Goal: Task Accomplishment & Management: Manage account settings

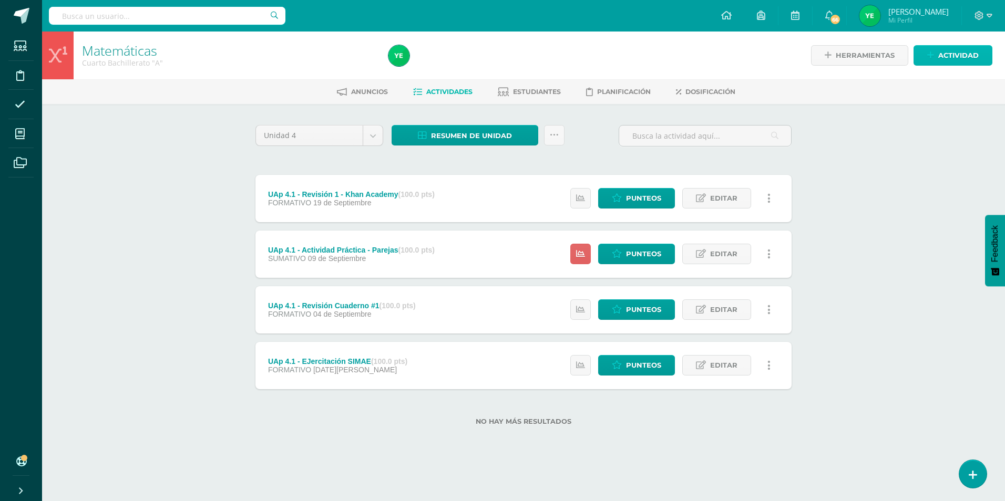
click at [495, 56] on span "Actividad" at bounding box center [958, 55] width 40 height 19
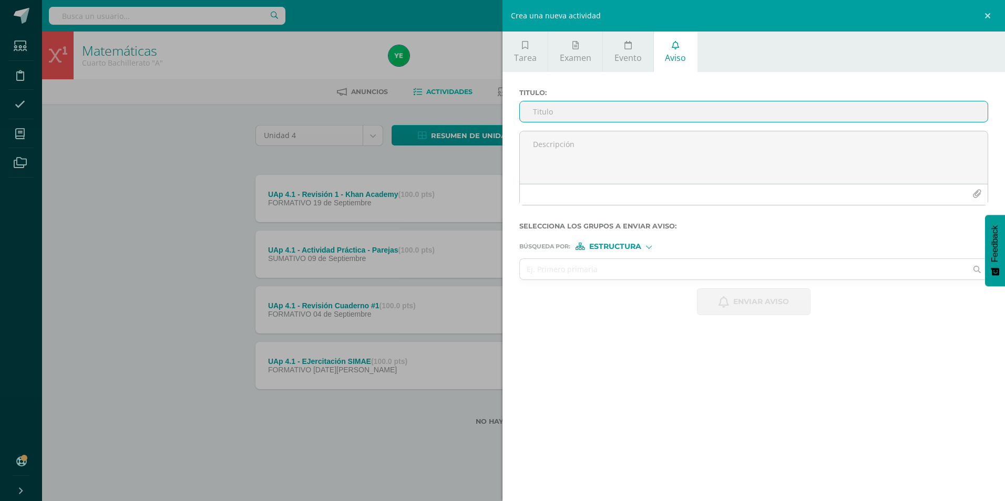
click at [495, 111] on input "Titulo :" at bounding box center [754, 111] width 468 height 20
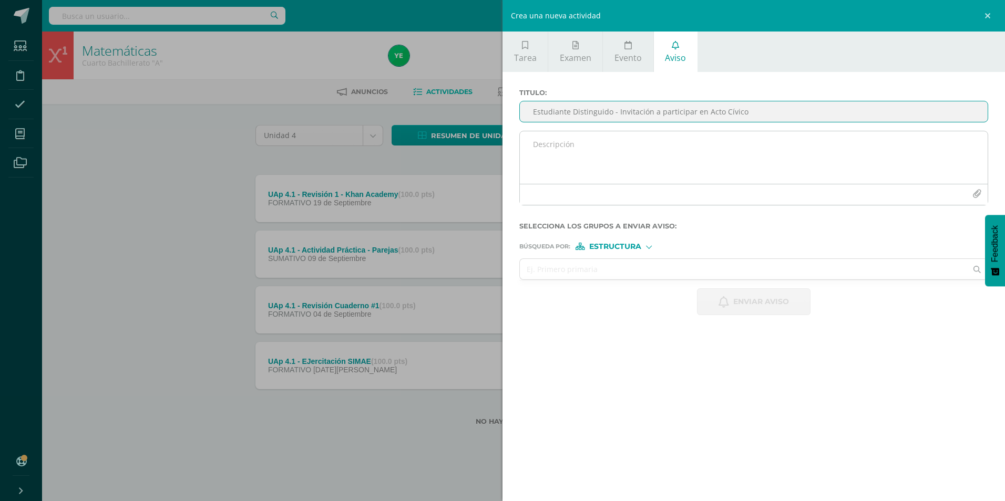
type input "Estudiante Distinguido - Invitación a participar en Acto Cívico"
click at [495, 144] on textarea at bounding box center [754, 157] width 468 height 53
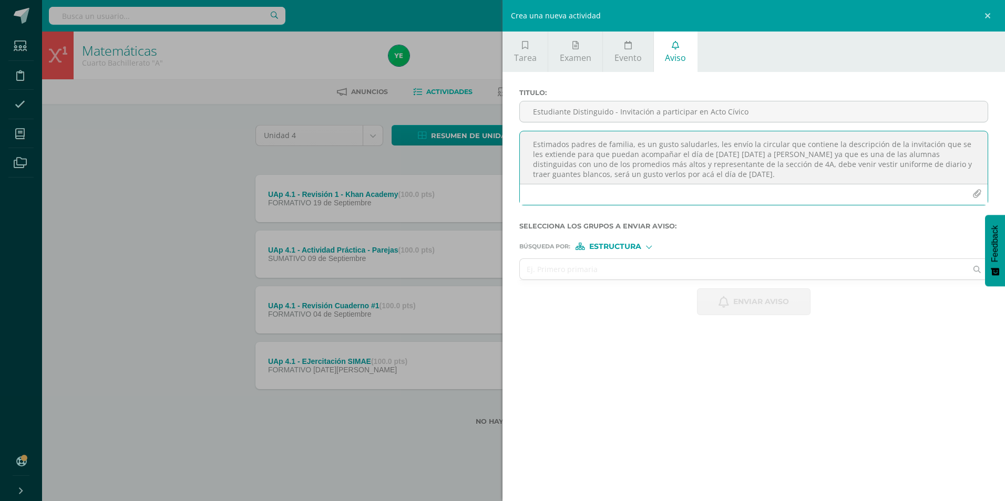
type textarea "Estimados padres de familia, es un gusto saludarles, les envío la circular que …"
click at [495, 193] on icon "button" at bounding box center [976, 194] width 9 height 9
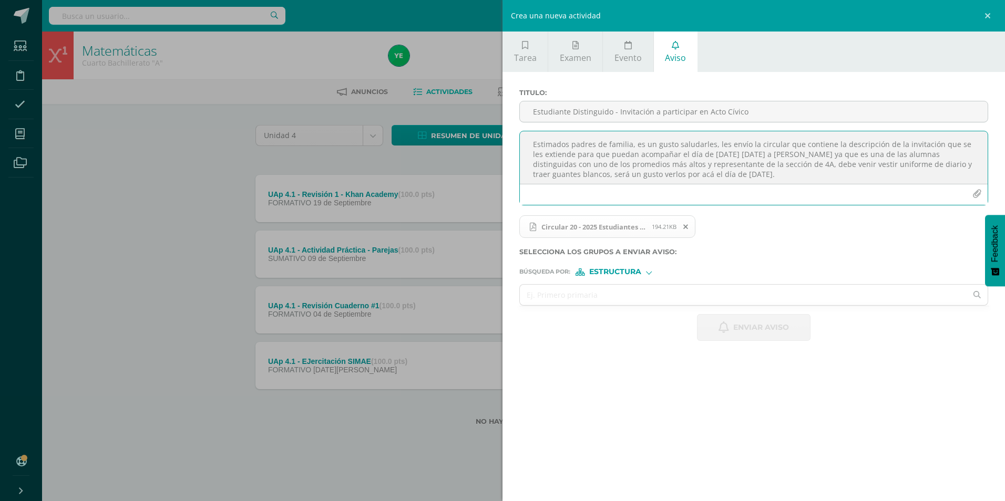
click at [495, 270] on span "Estructura" at bounding box center [615, 272] width 52 height 6
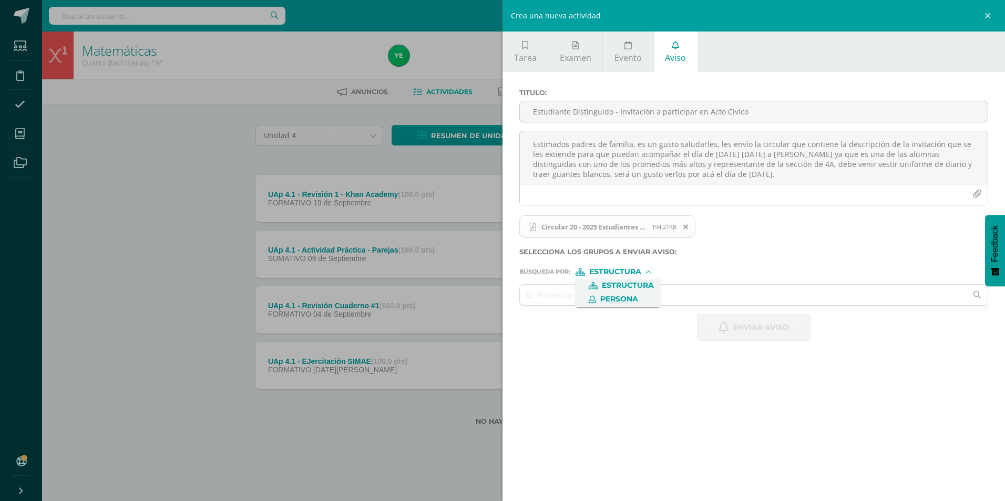
click at [495, 297] on icon at bounding box center [589, 299] width 14 height 7
click at [495, 295] on input "text" at bounding box center [743, 295] width 447 height 20
type input "Vianca Ordoñez"
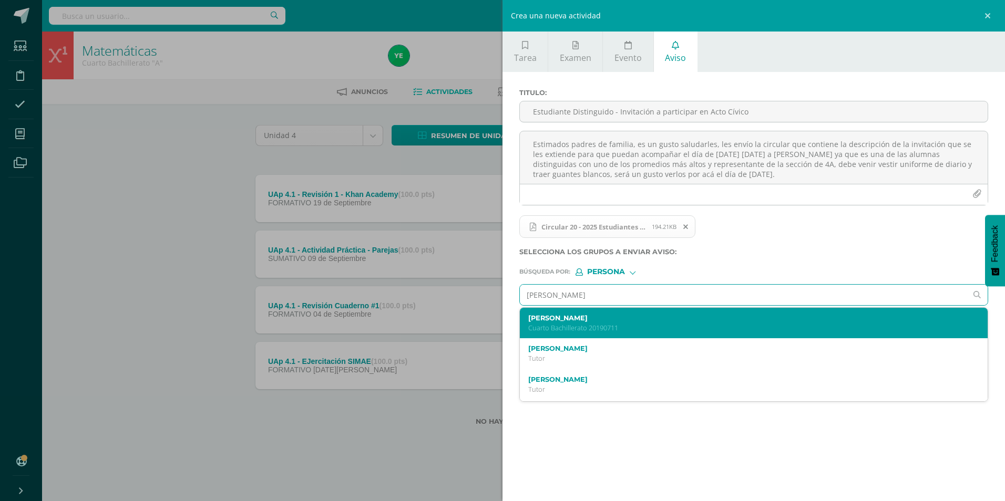
click at [495, 326] on p "Cuarto Bachillerato 20190711" at bounding box center [743, 328] width 430 height 9
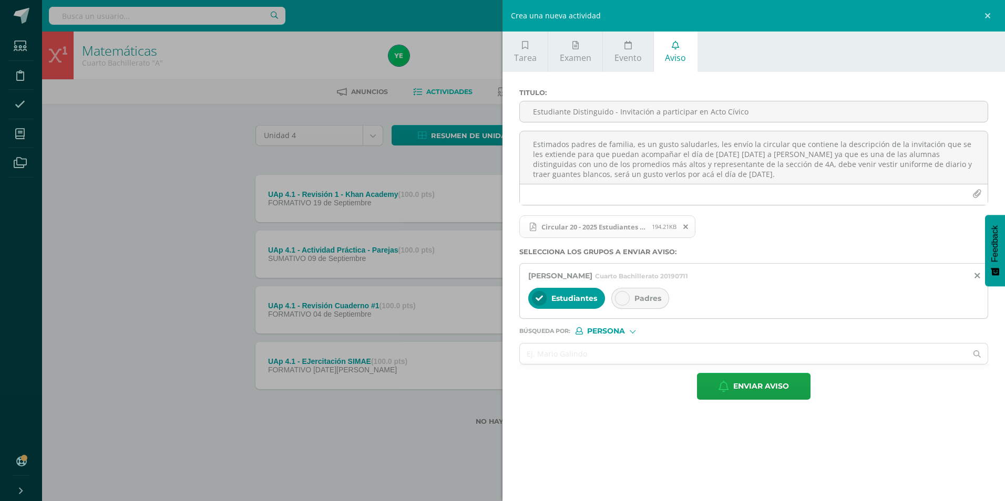
click at [495, 301] on icon at bounding box center [621, 298] width 7 height 7
click at [495, 329] on input "text" at bounding box center [743, 354] width 447 height 20
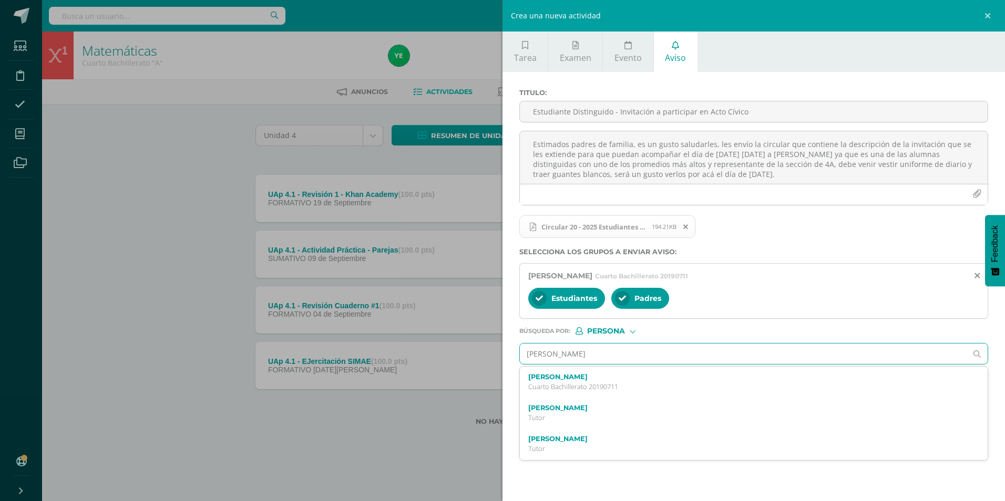
type input "yesenia"
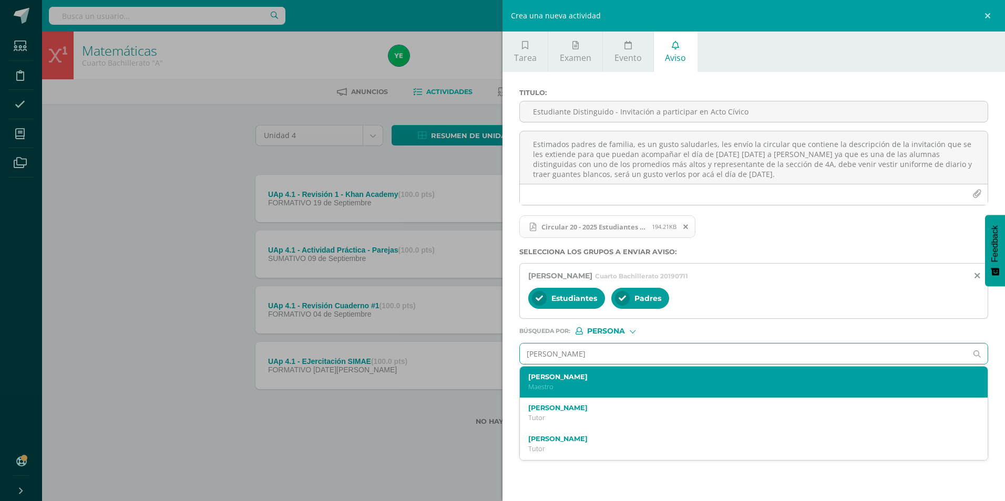
click at [495, 329] on label "[PERSON_NAME]" at bounding box center [743, 377] width 430 height 8
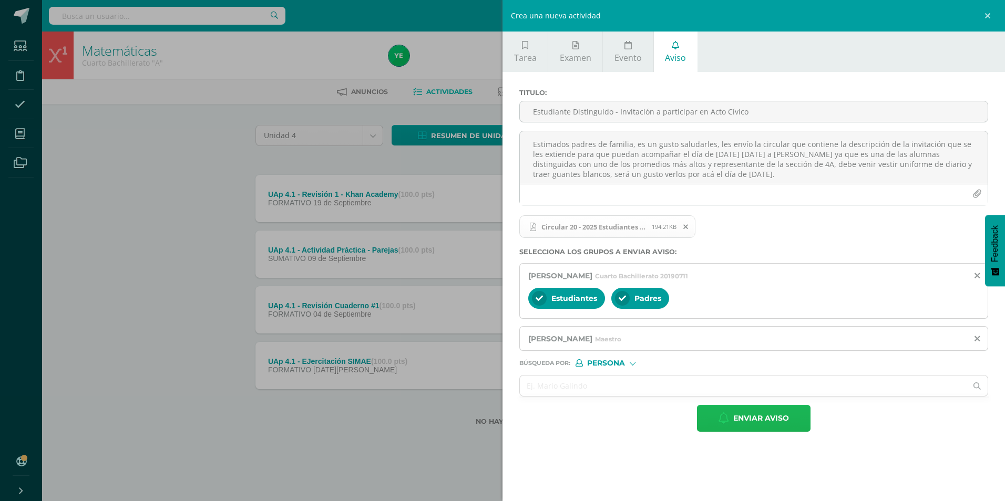
click at [495, 329] on button "Enviar aviso" at bounding box center [753, 418] width 113 height 27
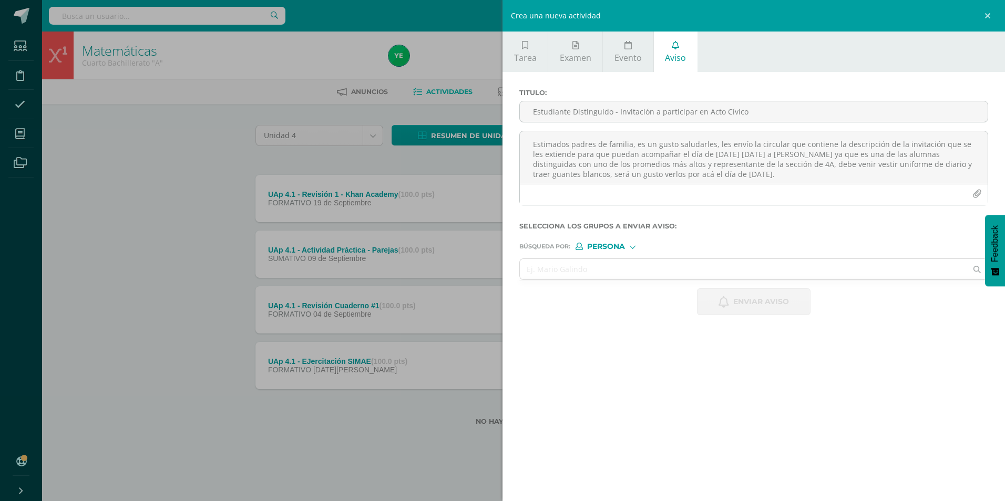
click at [121, 178] on div "Crea una nueva actividad Tarea Examen Evento Aviso Título: Fecha: 2025-09-11 20…" at bounding box center [502, 250] width 1005 height 501
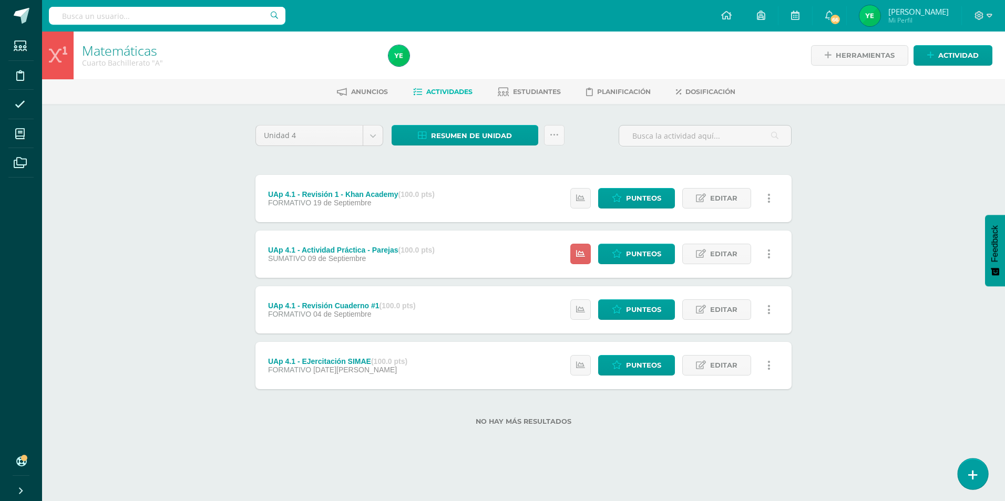
click at [495, 329] on link at bounding box center [972, 474] width 30 height 30
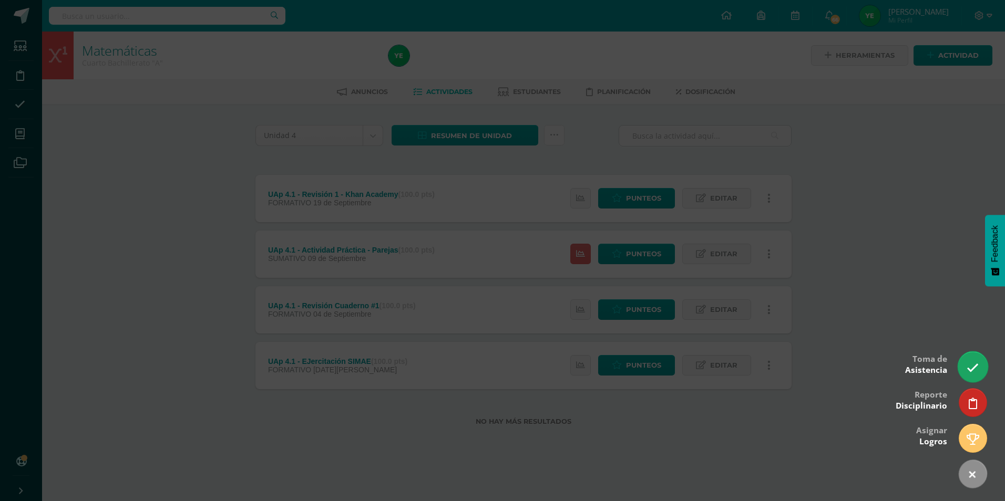
click at [495, 329] on icon at bounding box center [972, 368] width 12 height 12
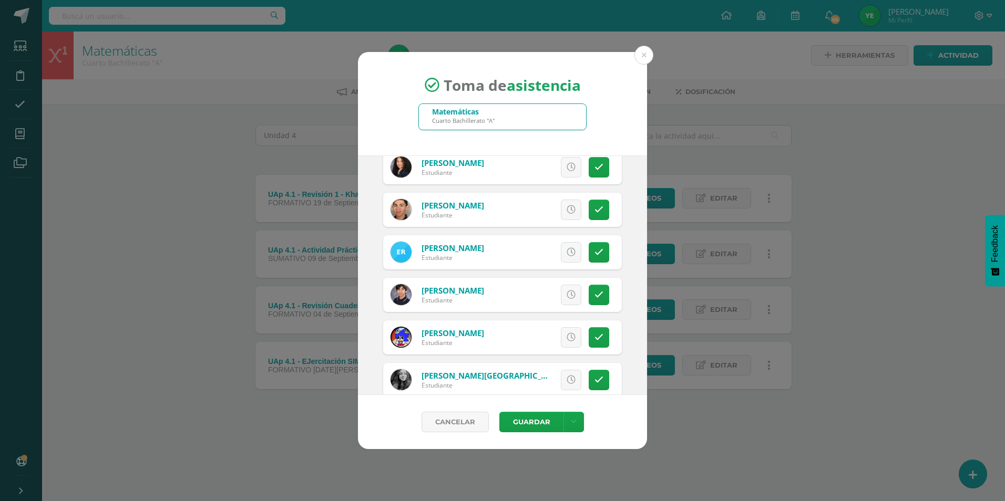
scroll to position [1418, 0]
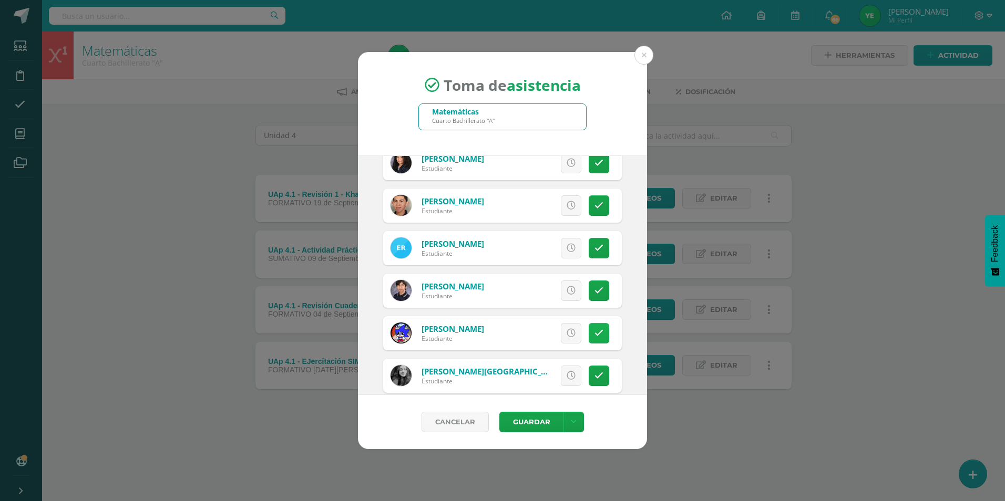
click at [495, 329] on icon at bounding box center [598, 333] width 9 height 9
click at [495, 329] on button "Guardar" at bounding box center [531, 422] width 64 height 20
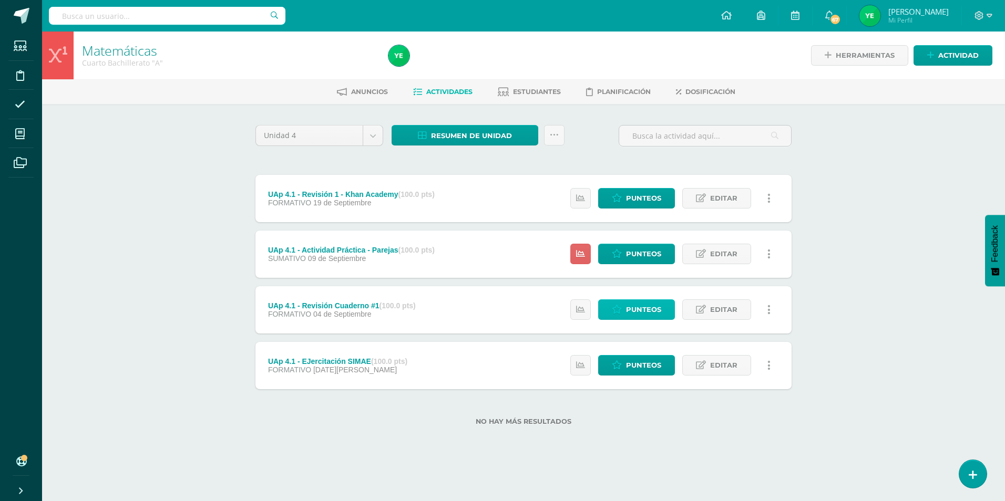
click at [618, 309] on icon at bounding box center [617, 309] width 10 height 9
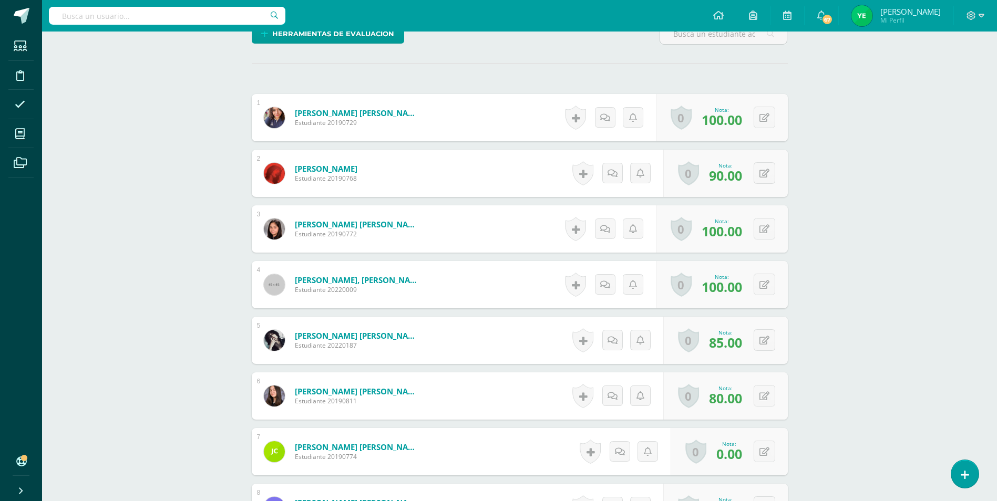
scroll to position [372, 0]
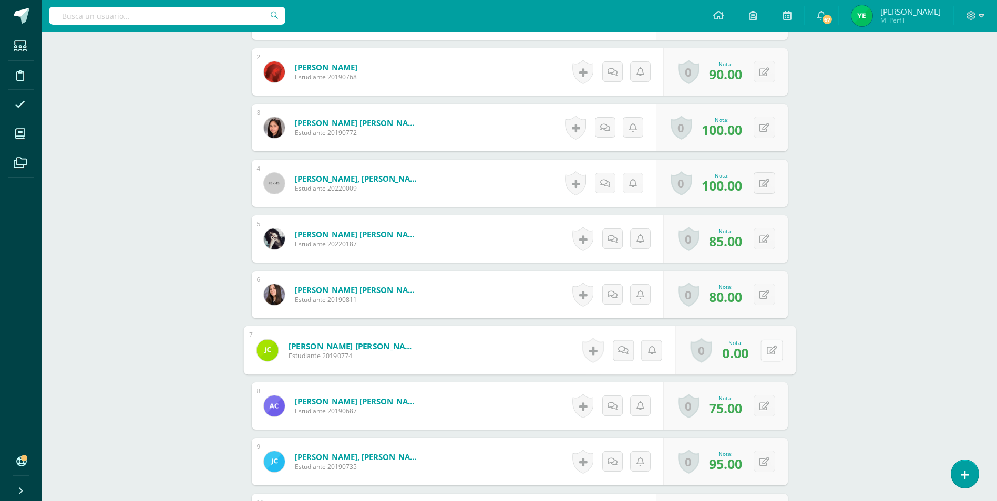
click at [767, 349] on icon at bounding box center [771, 350] width 11 height 9
type input "90"
click at [749, 355] on link at bounding box center [743, 353] width 21 height 21
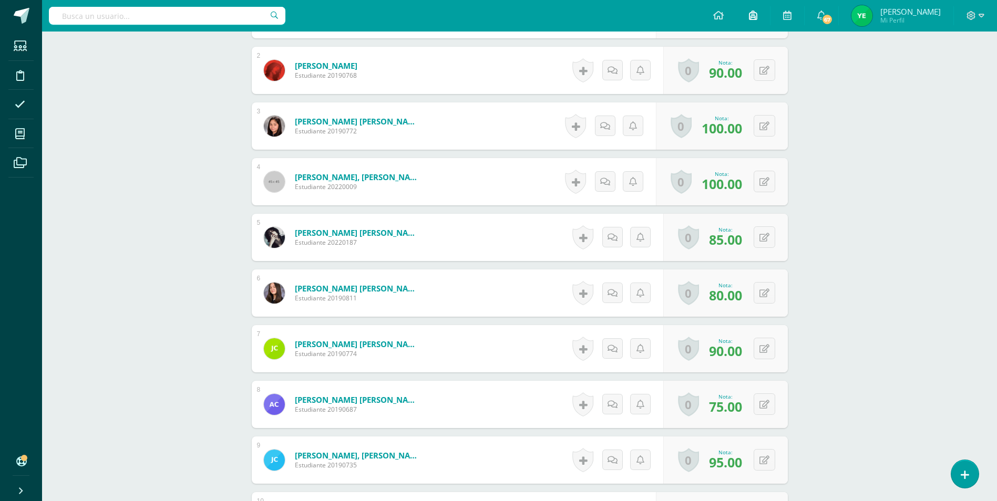
scroll to position [375, 0]
